Goal: Entertainment & Leisure: Consume media (video, audio)

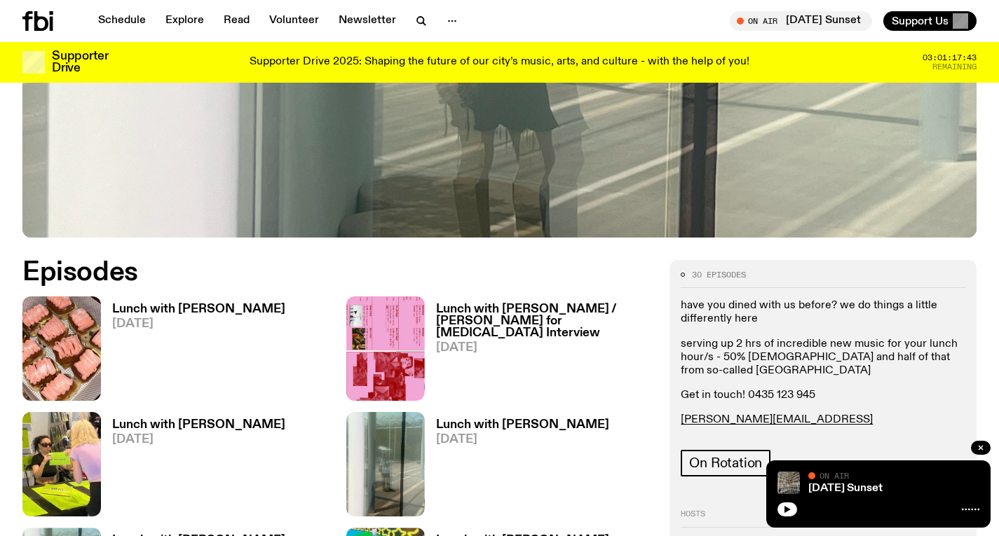
scroll to position [495, 0]
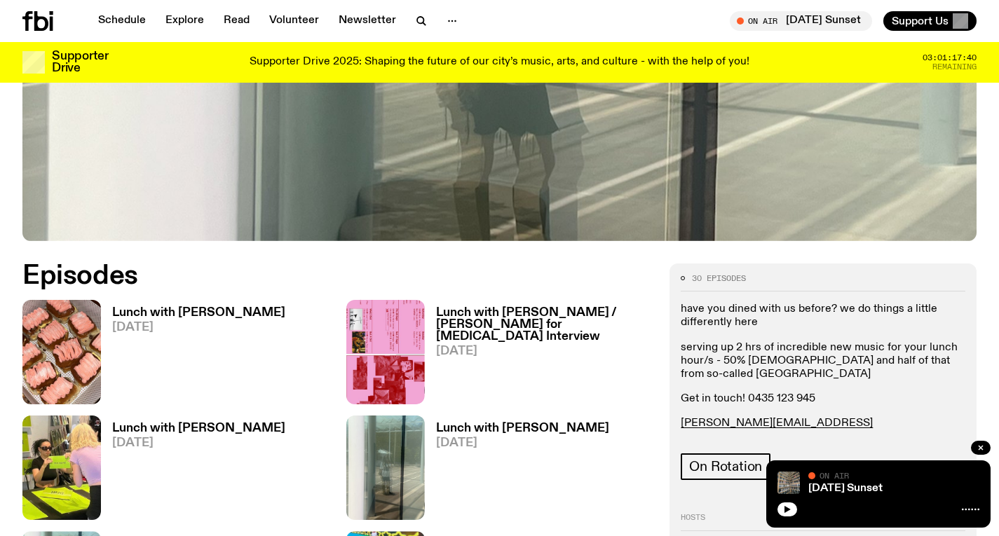
click at [236, 313] on h3 "Lunch with [PERSON_NAME]" at bounding box center [198, 313] width 173 height 12
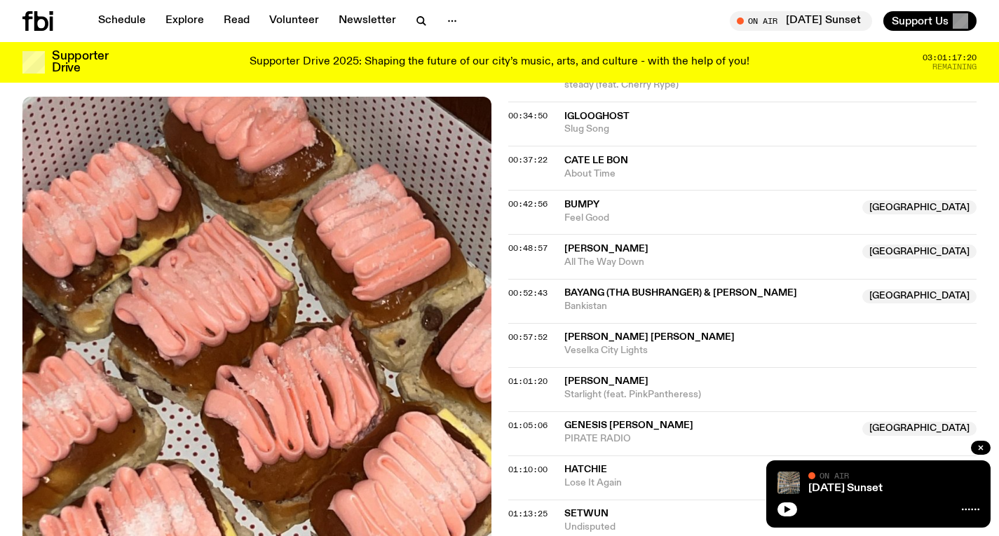
scroll to position [823, 0]
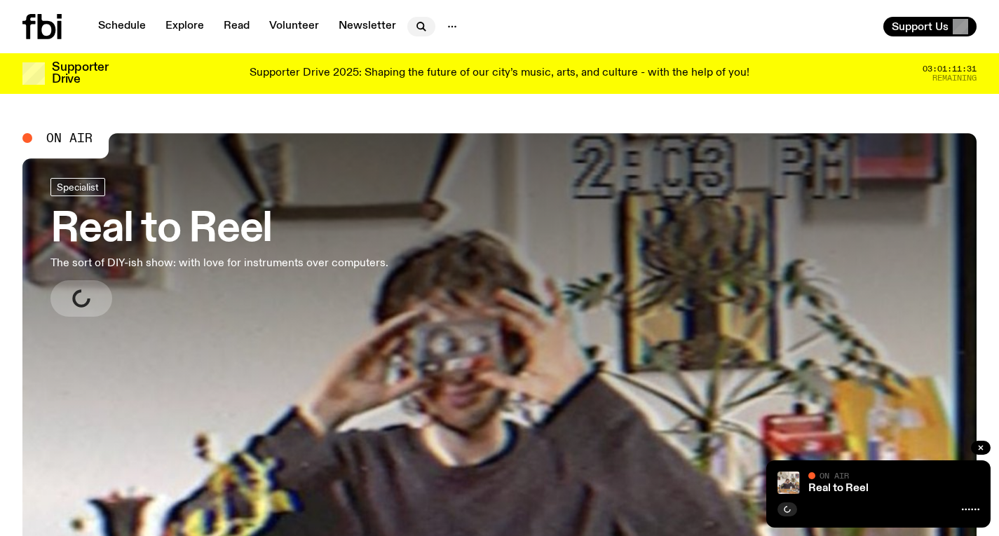
click at [416, 23] on icon "button" at bounding box center [421, 26] width 17 height 17
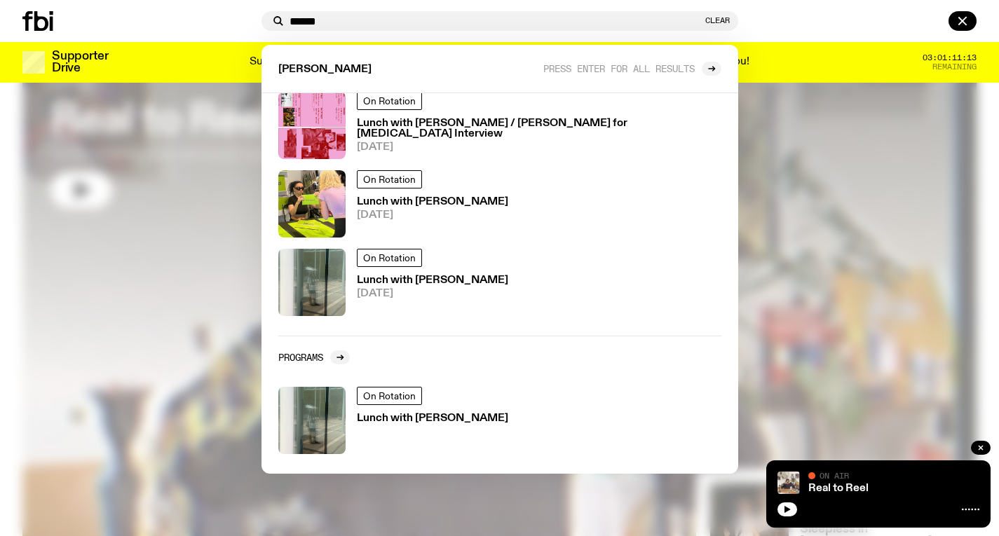
scroll to position [173, 0]
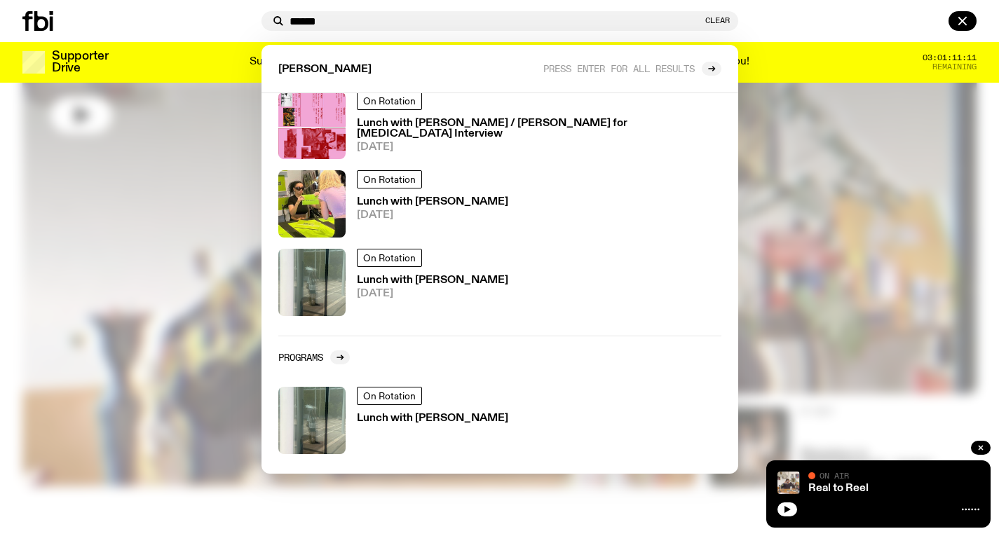
type input "******"
